Goal: Information Seeking & Learning: Learn about a topic

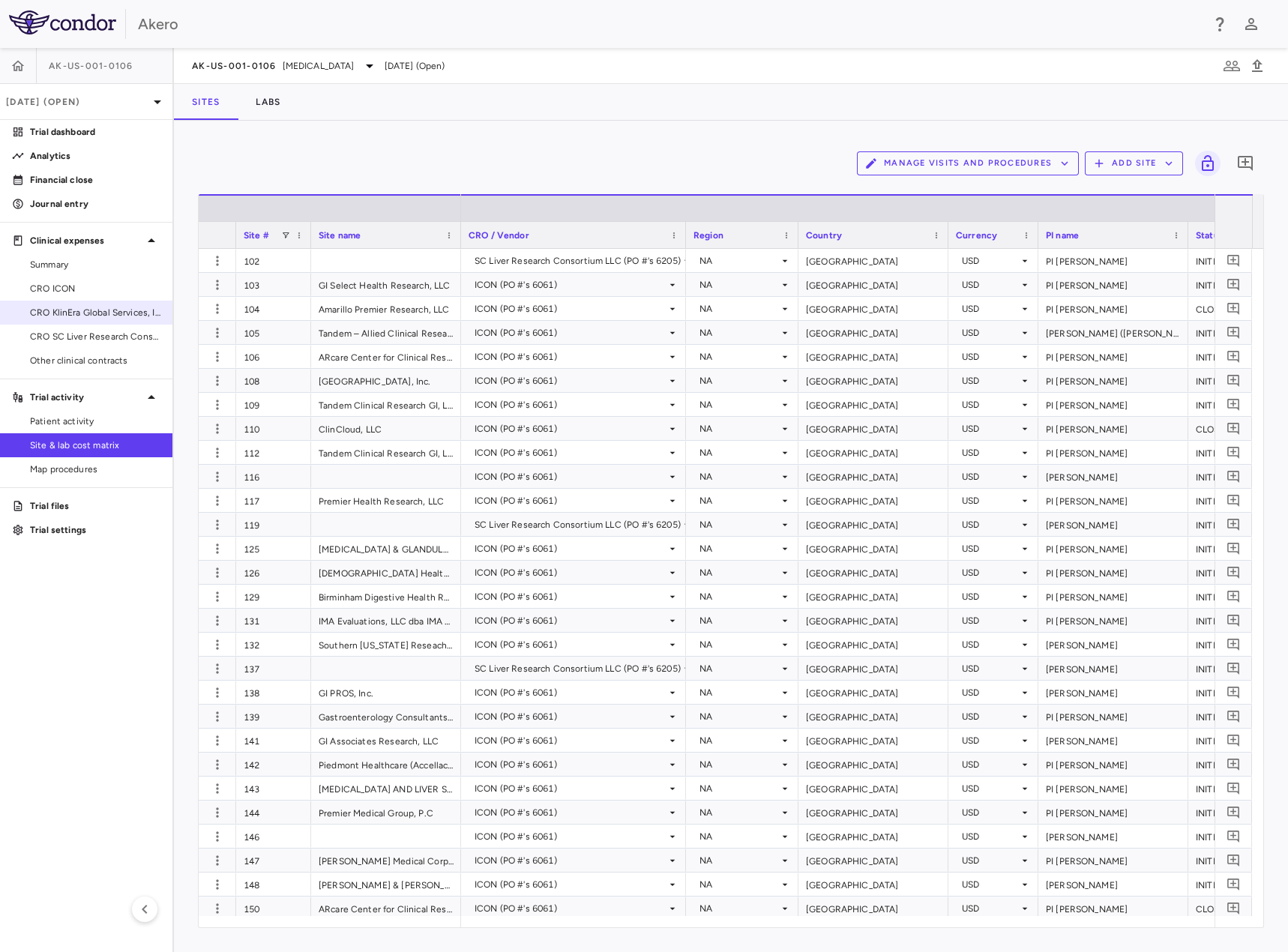
click at [120, 316] on span "CRO KlinEra Global Services, Inc" at bounding box center [95, 313] width 131 height 14
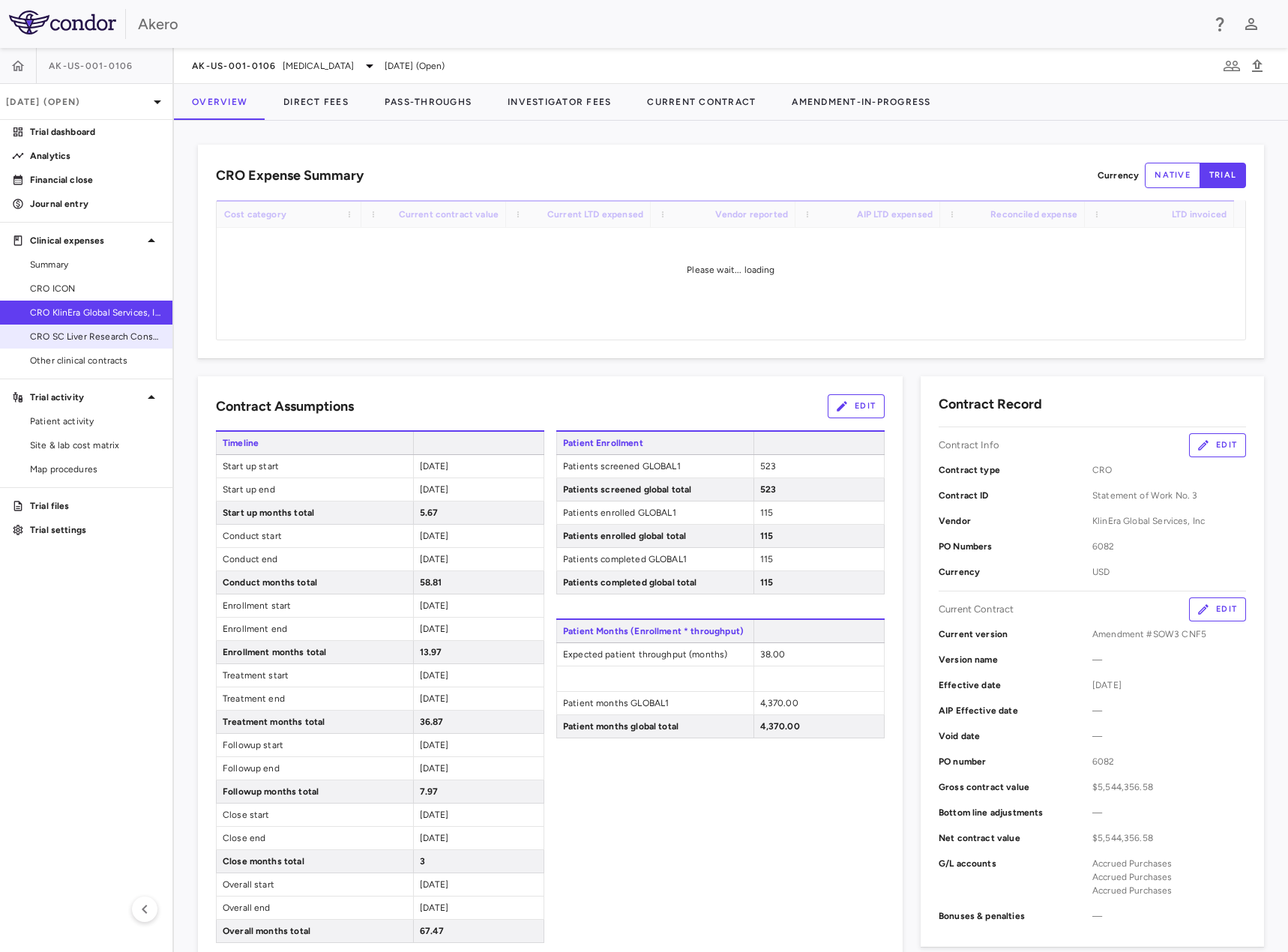
click at [115, 345] on link "CRO SC Liver Research Consortium LLC" at bounding box center [86, 337] width 172 height 23
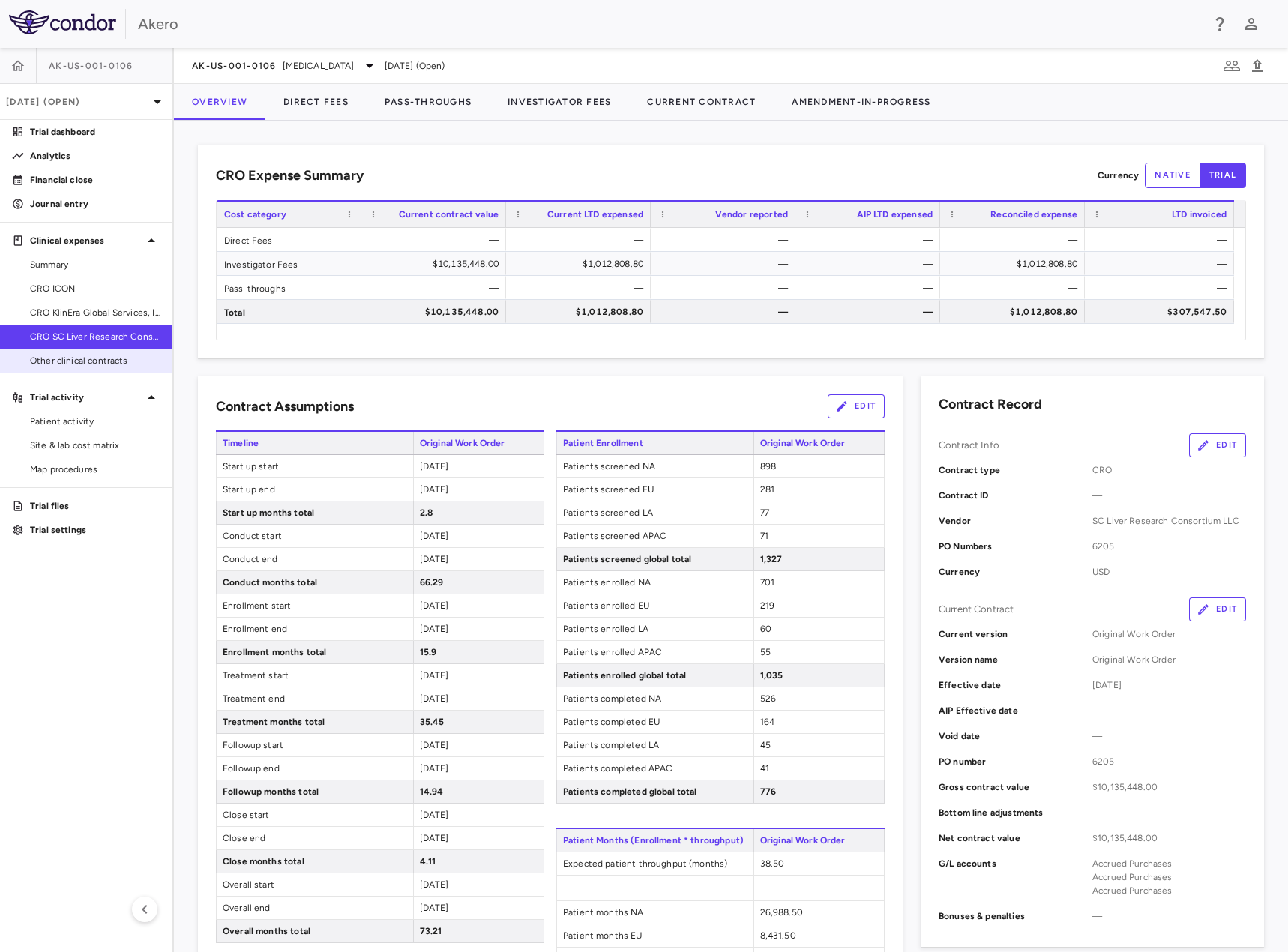
click at [108, 363] on span "Other clinical contracts" at bounding box center [95, 361] width 131 height 14
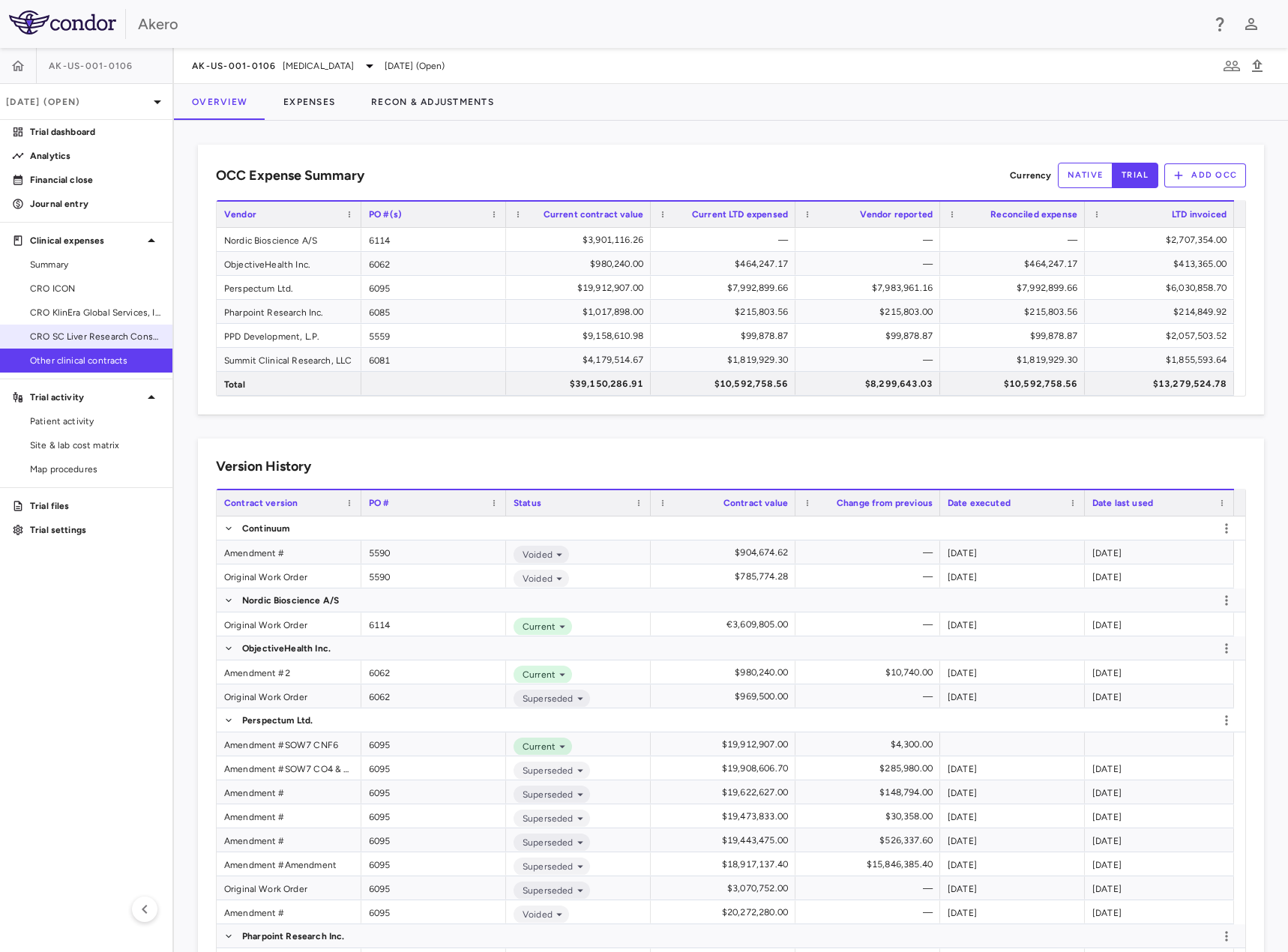
click at [105, 309] on span "CRO KlinEra Global Services, Inc" at bounding box center [95, 313] width 131 height 14
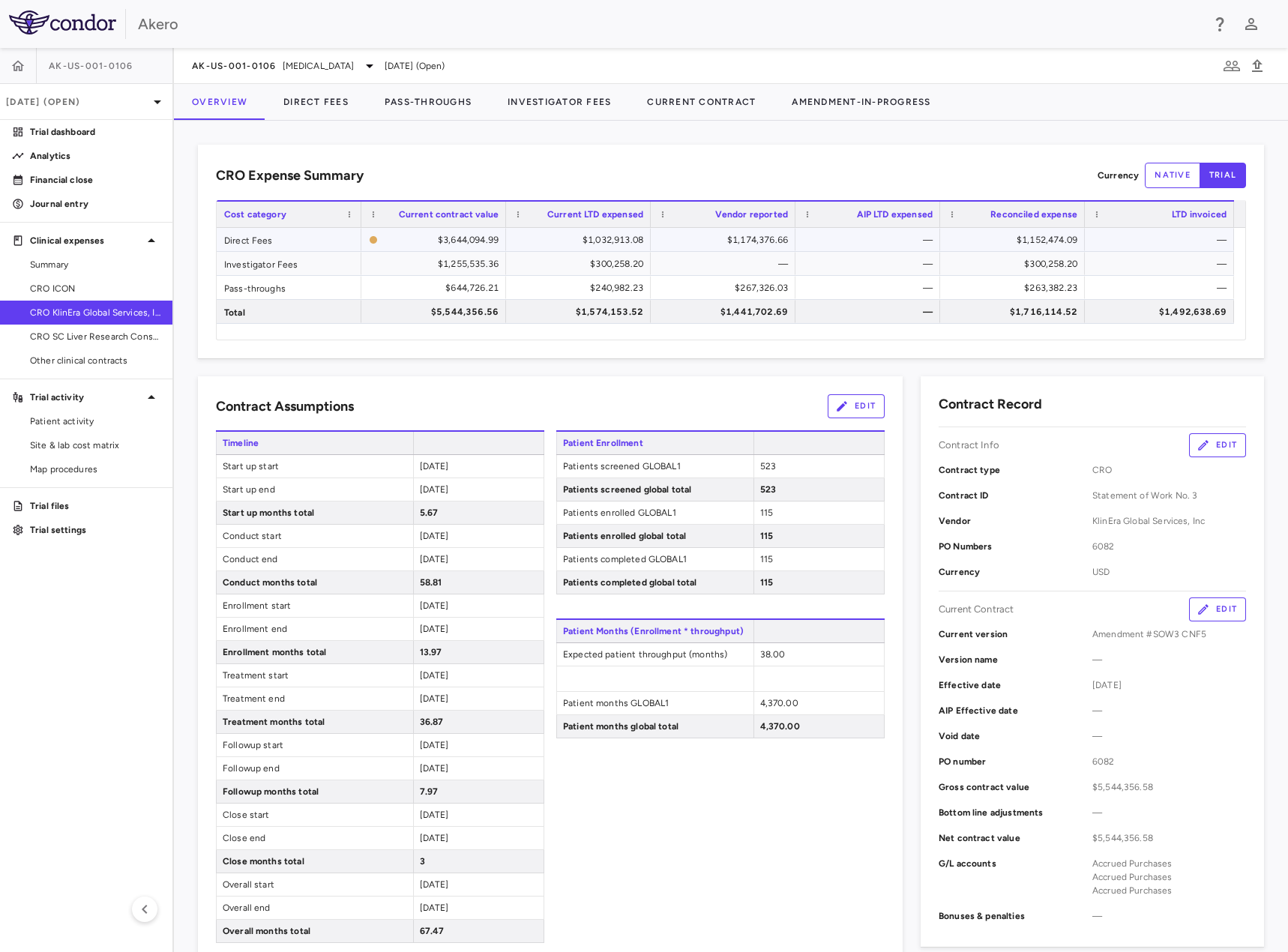
click at [1026, 238] on div "$1,152,474.09" at bounding box center [1015, 240] width 124 height 24
click at [617, 241] on div "$1,032,913.08" at bounding box center [581, 240] width 124 height 24
click at [351, 97] on button "Direct Fees" at bounding box center [316, 102] width 102 height 36
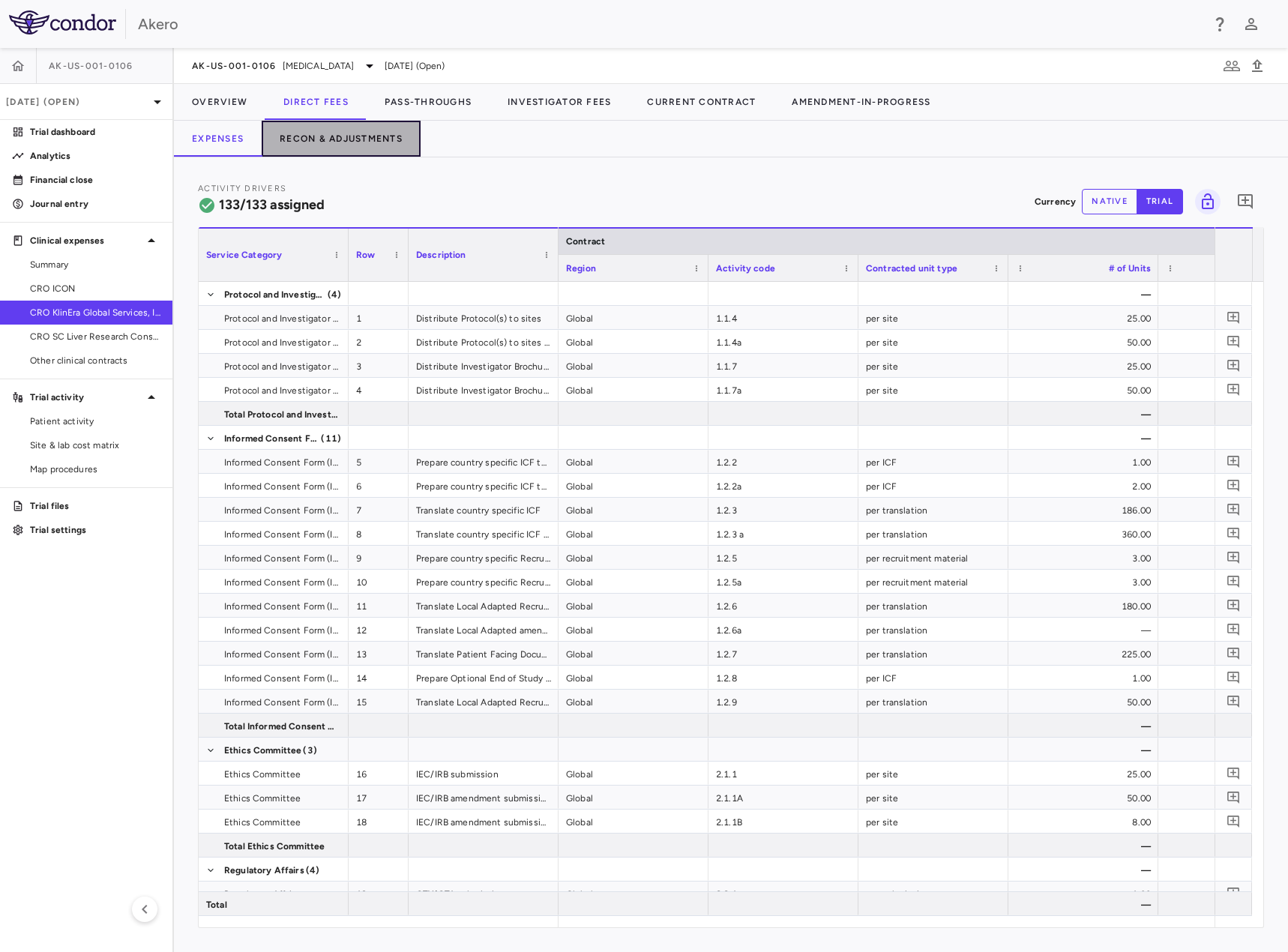
click at [368, 138] on button "Recon & Adjustments" at bounding box center [341, 139] width 159 height 36
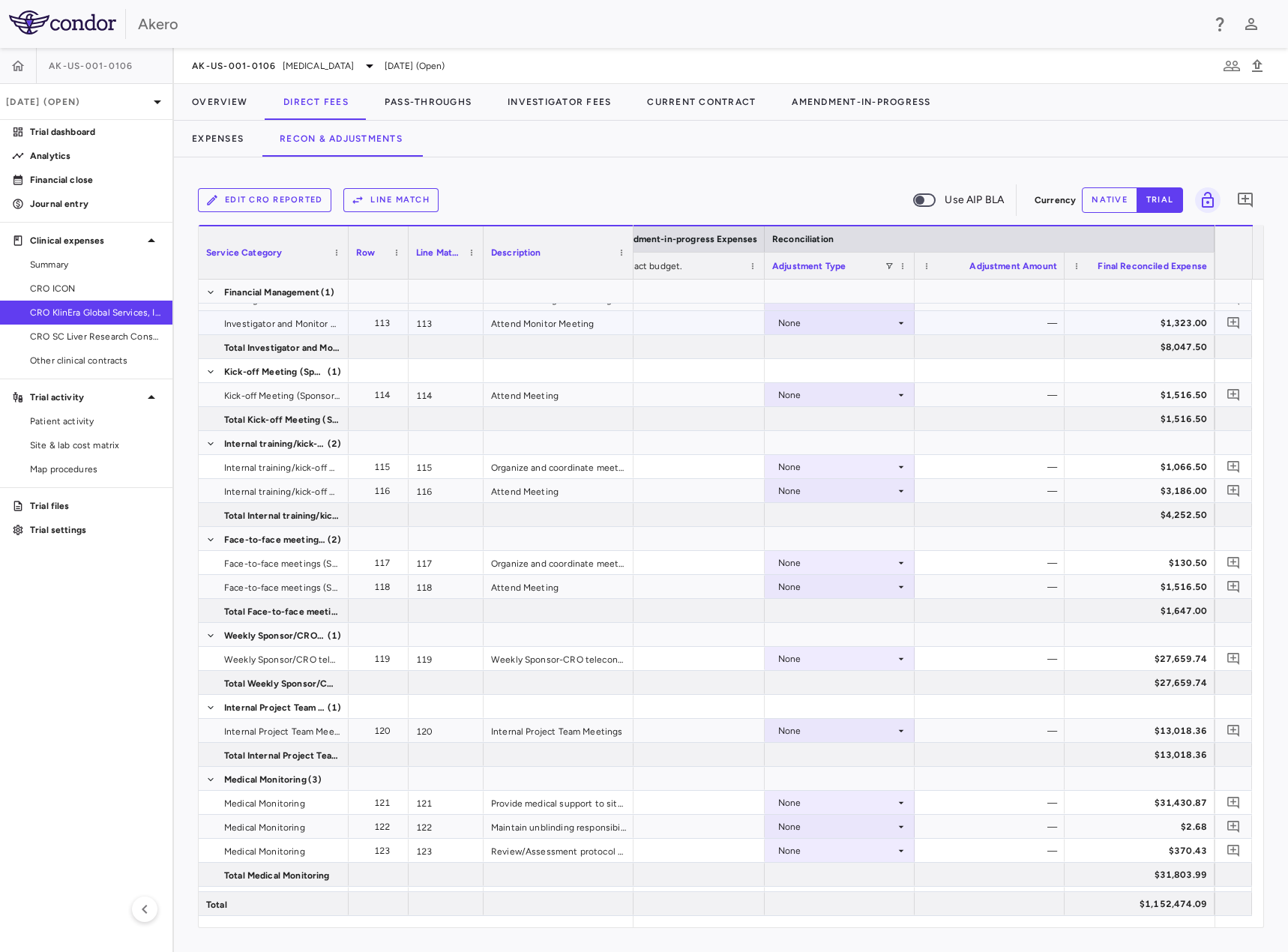
scroll to position [3664, 0]
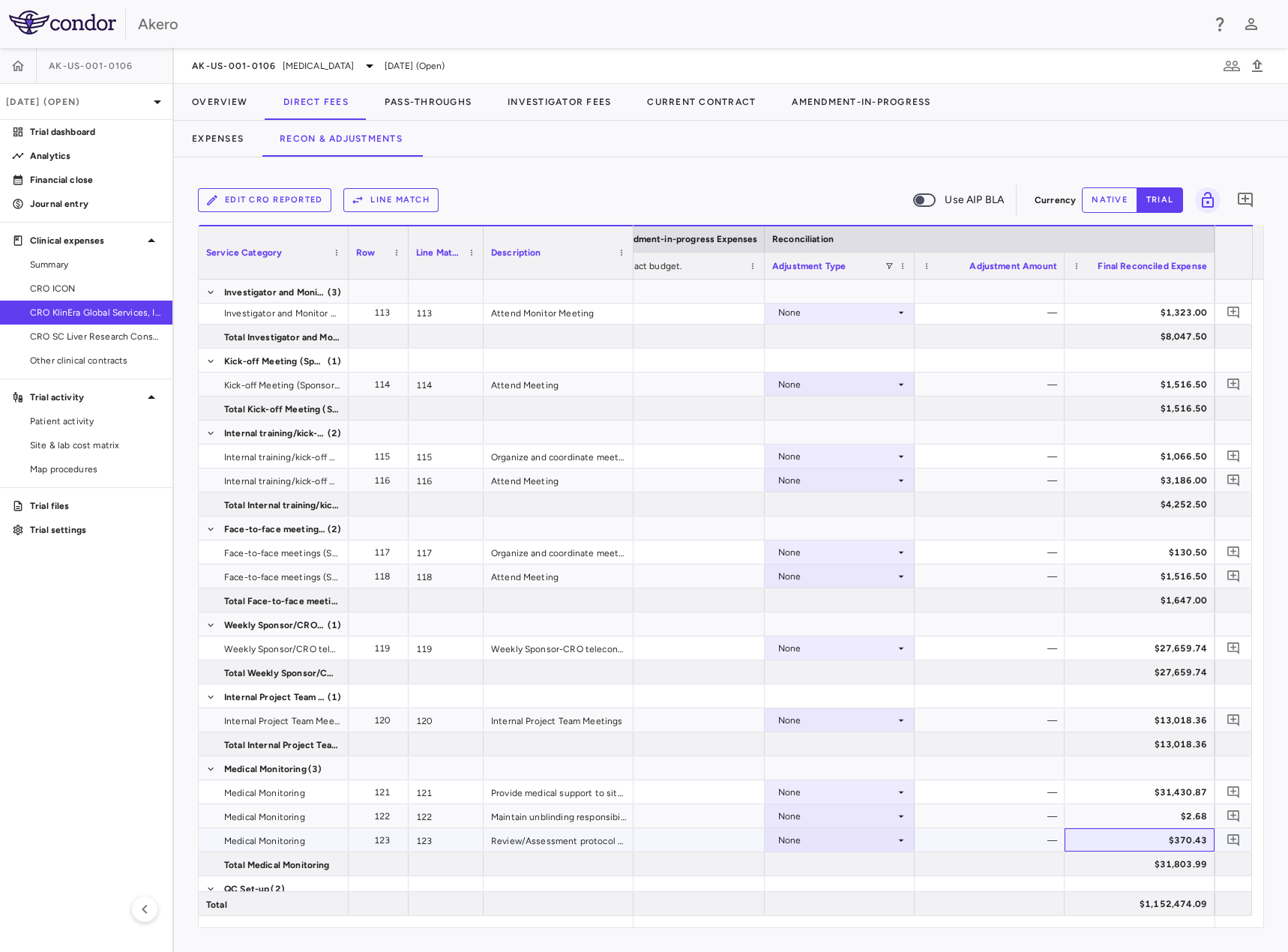
click at [1123, 851] on div "$370.43" at bounding box center [1139, 840] width 150 height 23
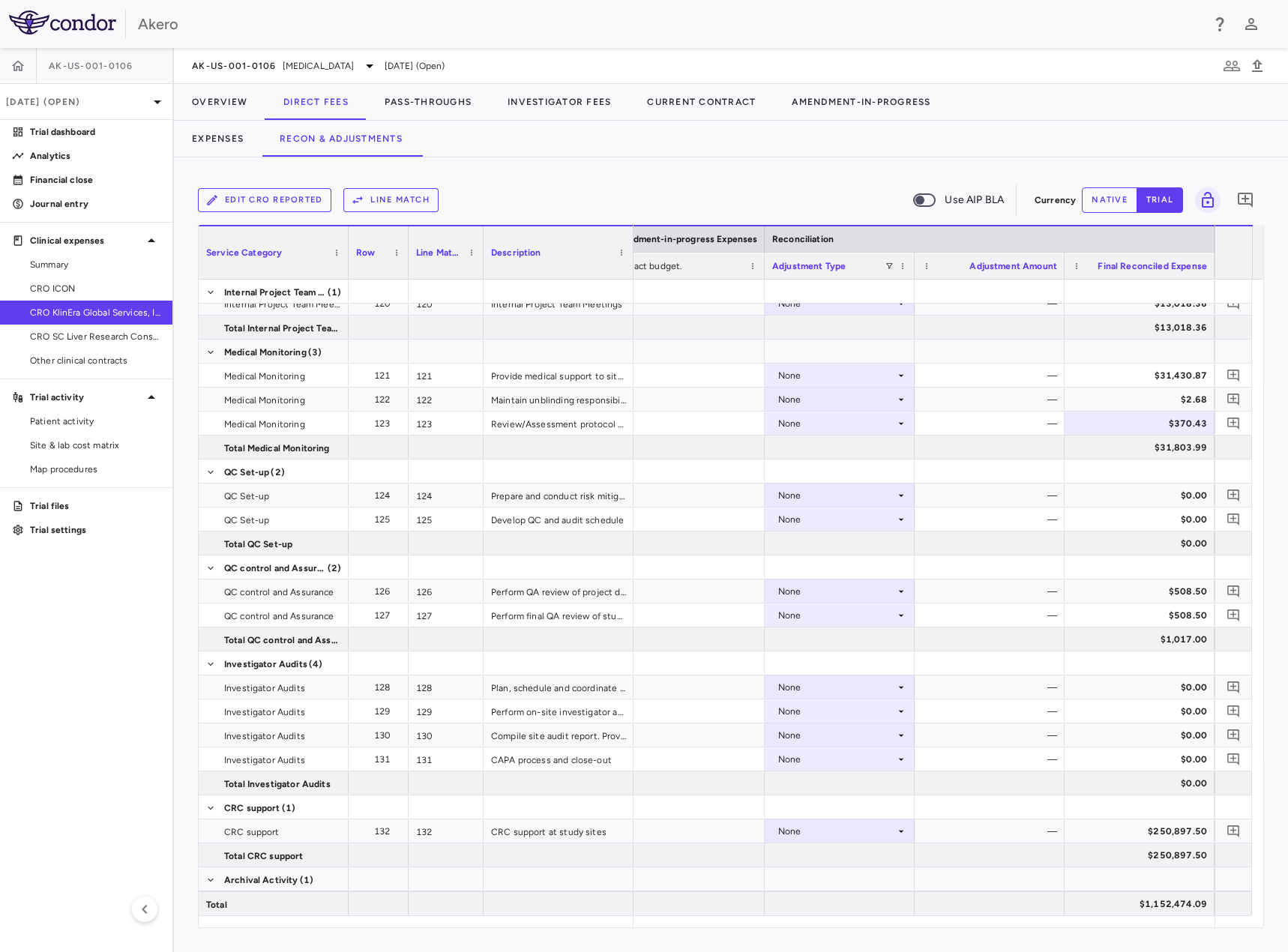
scroll to position [3910, 0]
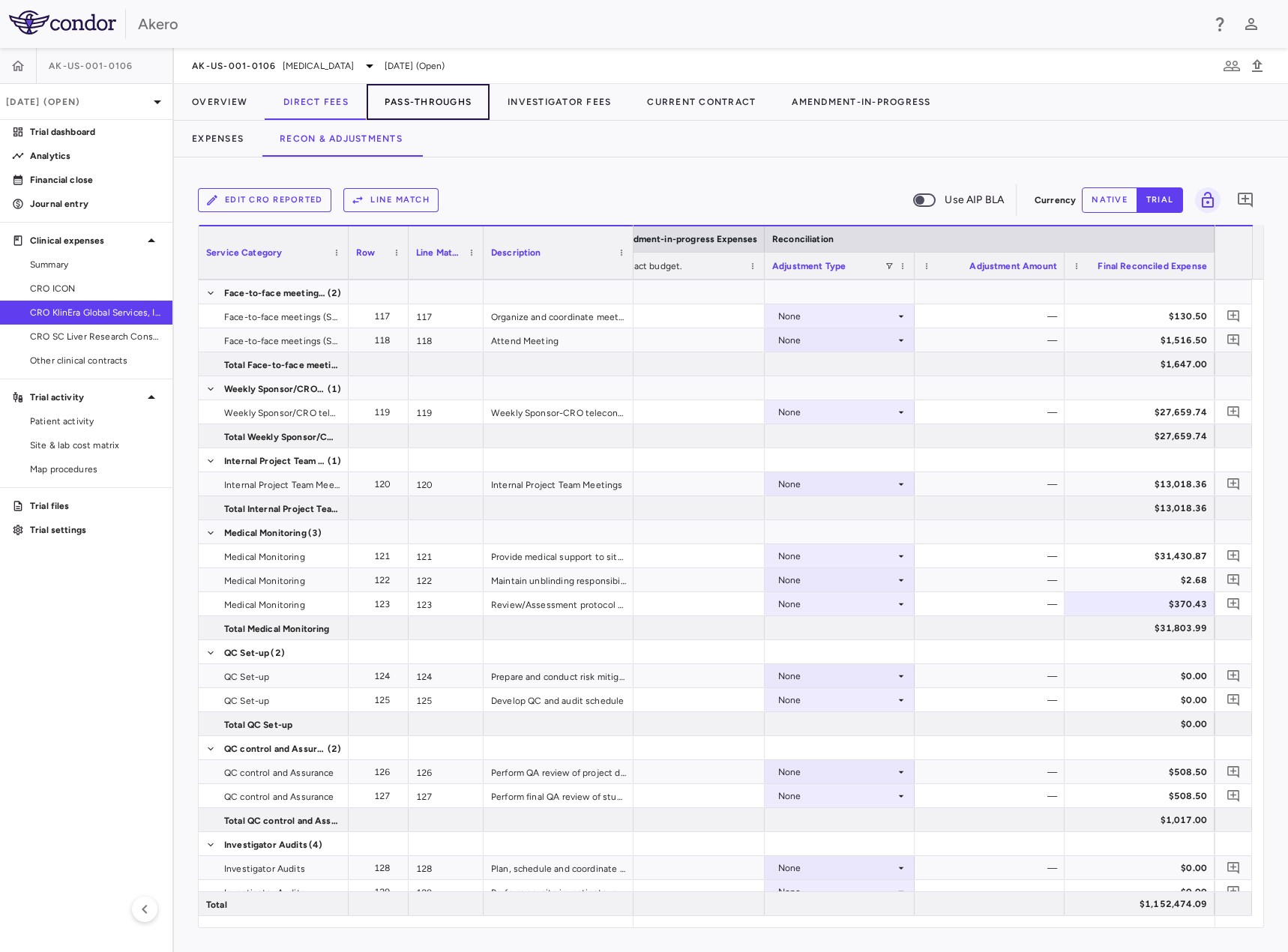
click at [465, 106] on button "Pass-Throughs" at bounding box center [429, 102] width 123 height 36
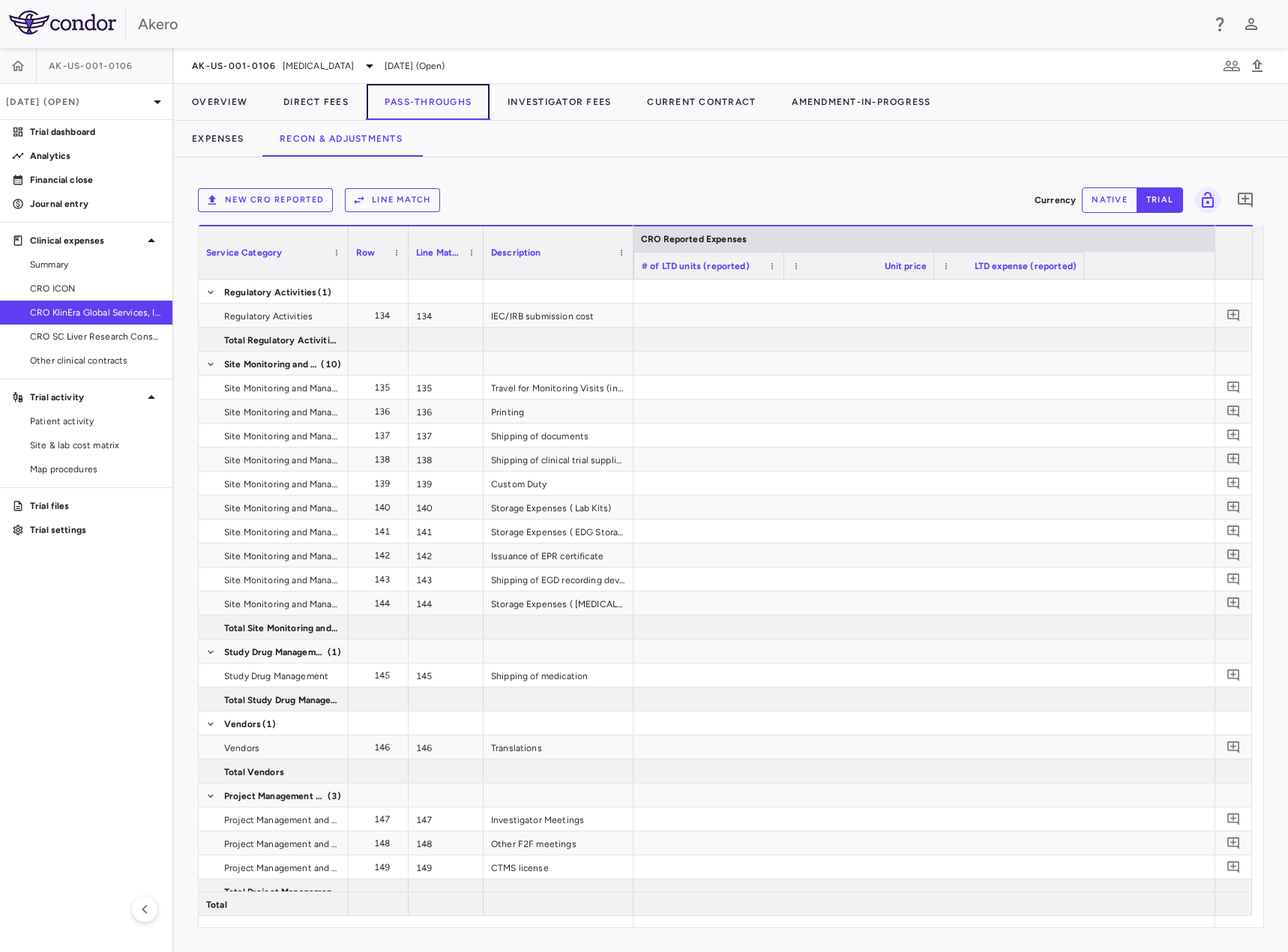
scroll to position [0, 2211]
